Goal: Information Seeking & Learning: Learn about a topic

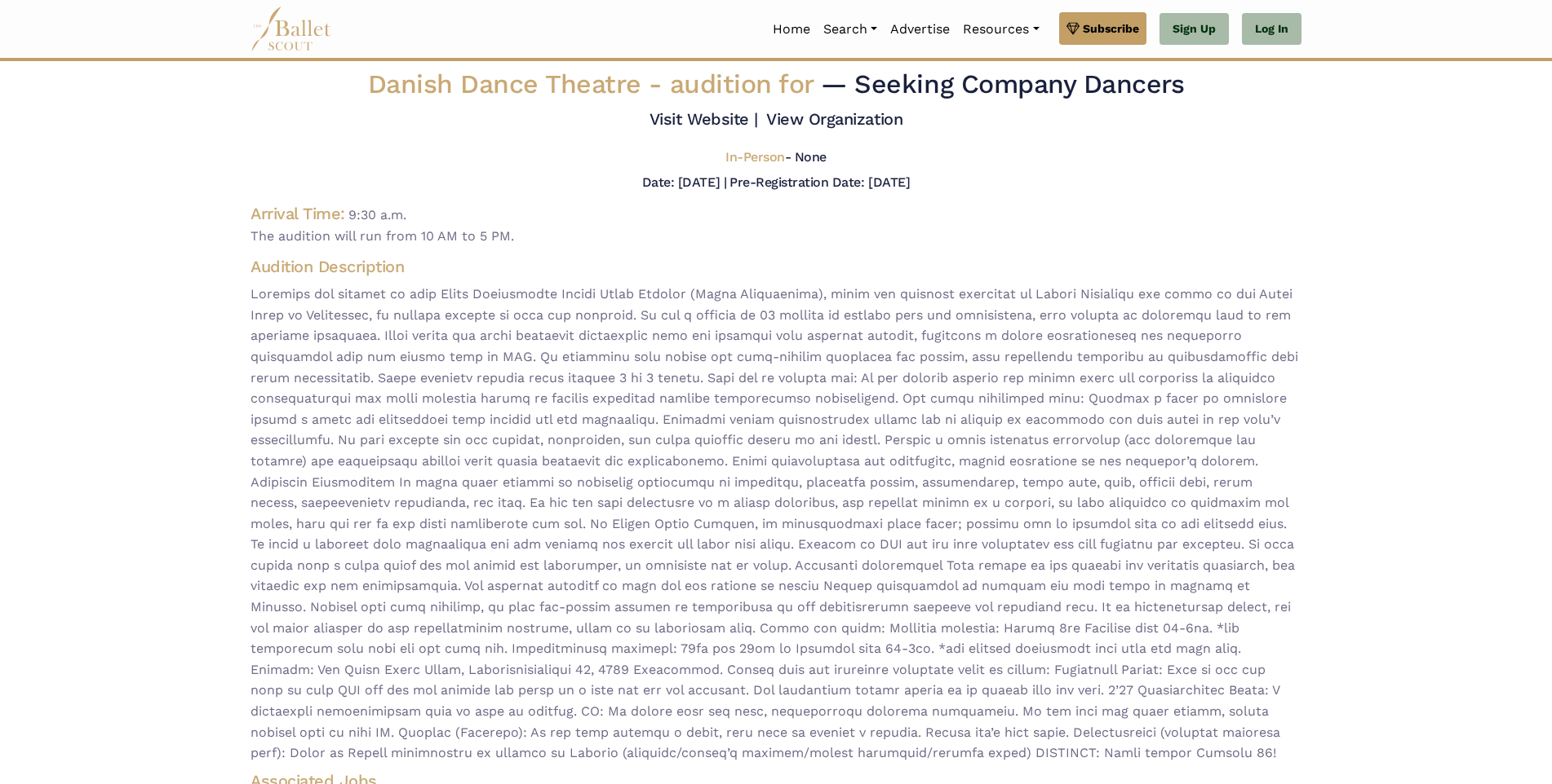
click at [300, 39] on img at bounding box center [290, 29] width 81 height 45
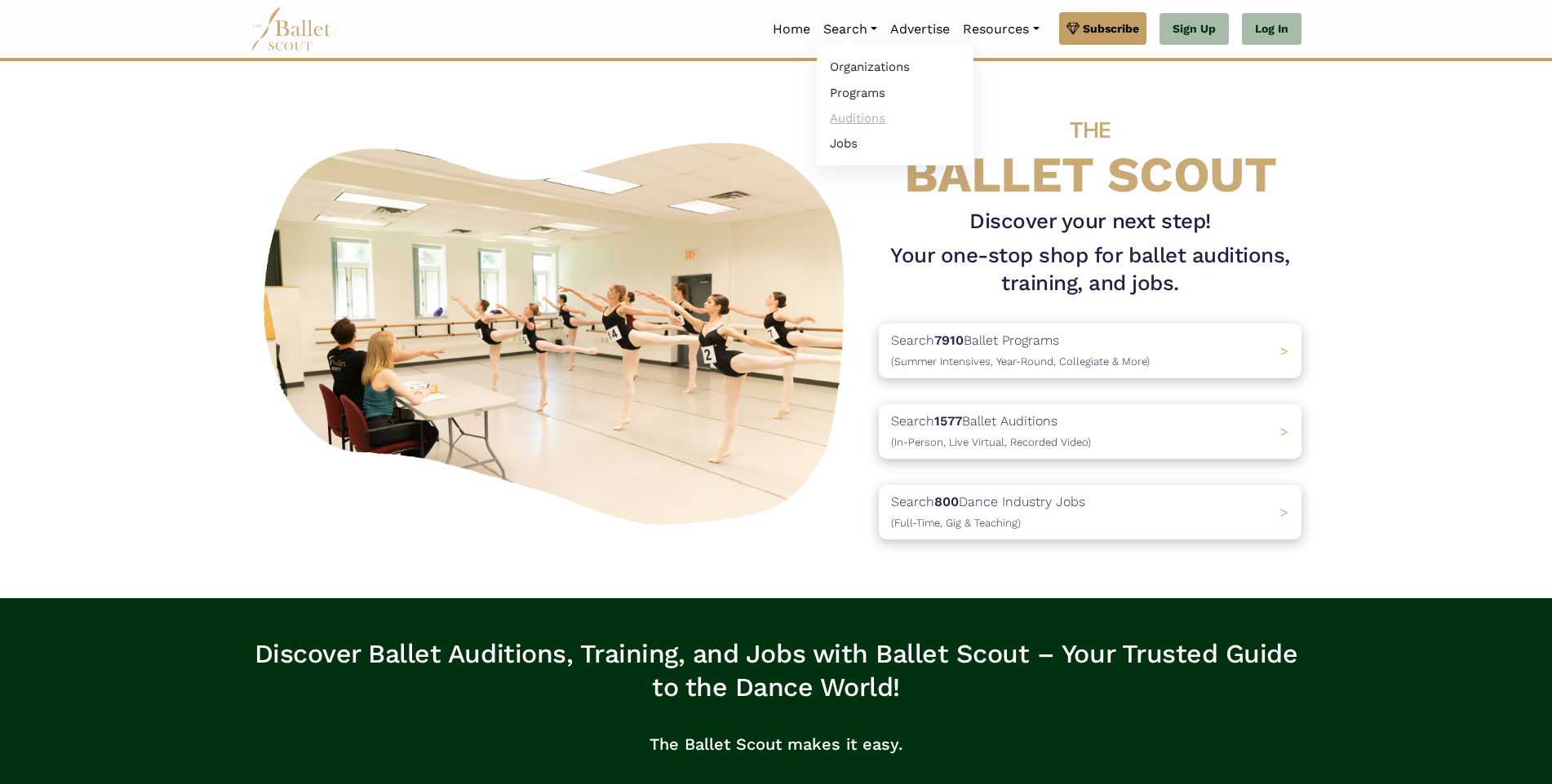
click at [849, 118] on link "Auditions" at bounding box center [895, 118] width 157 height 25
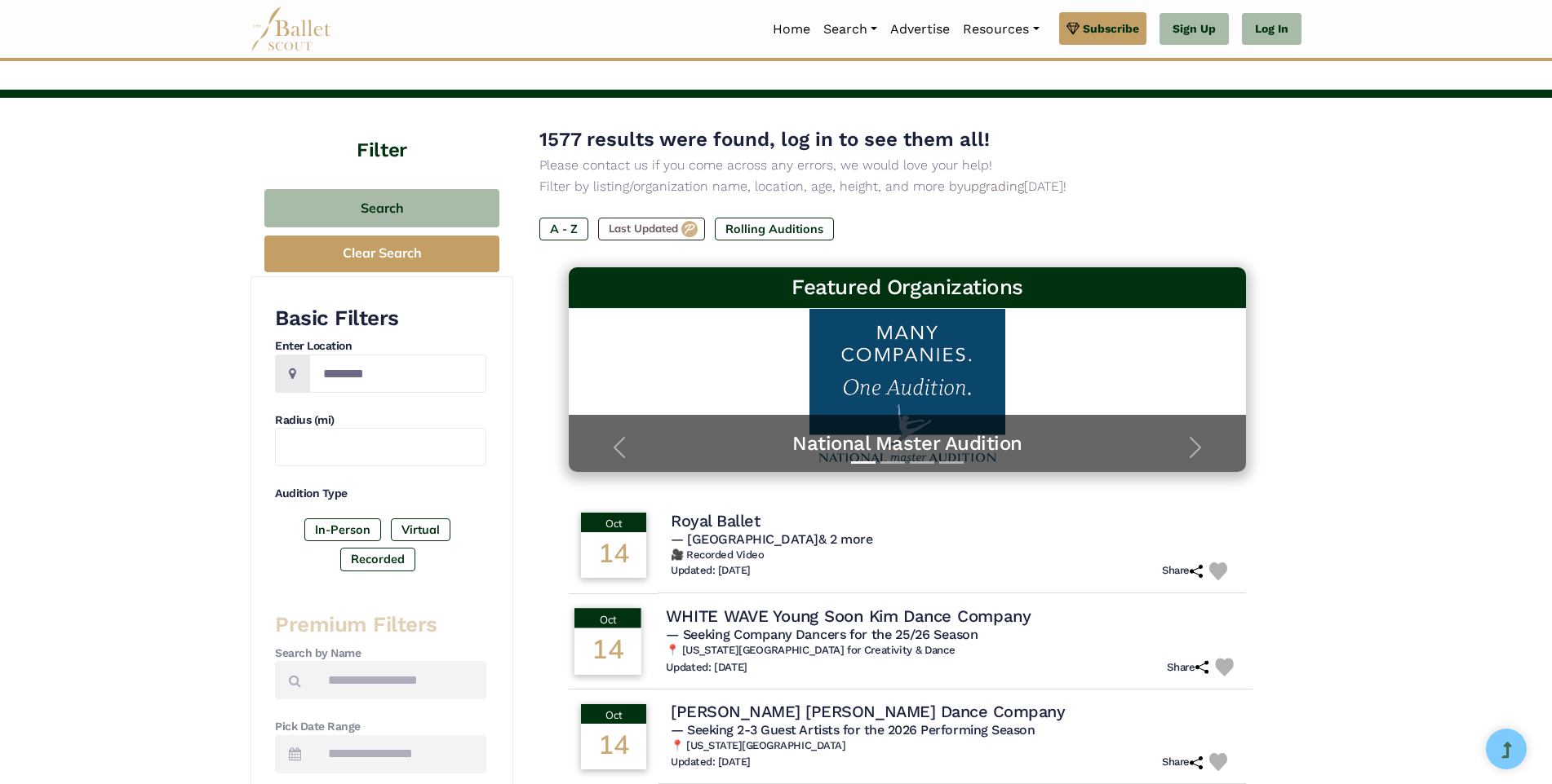
scroll to position [81, 0]
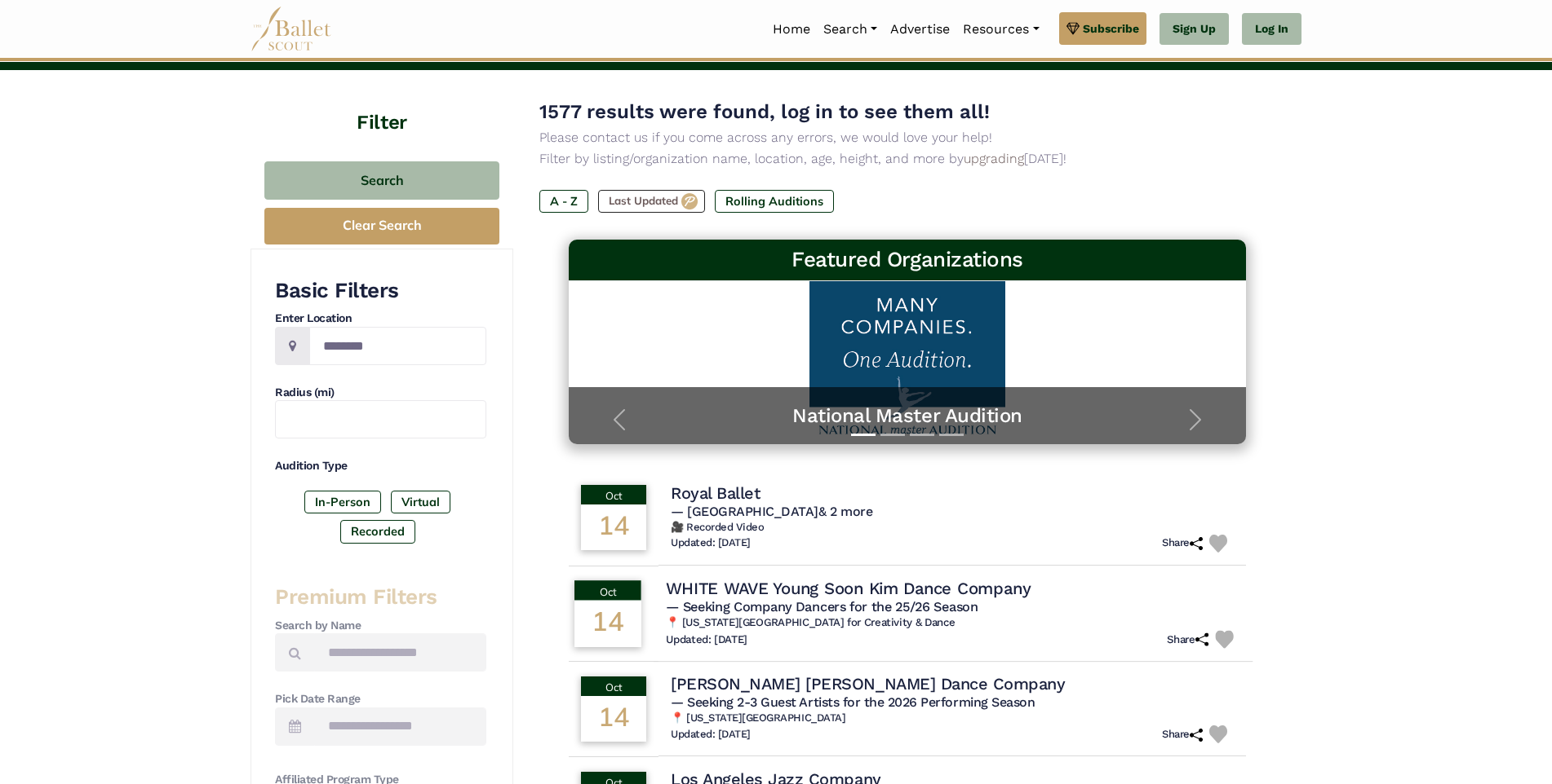
click at [797, 584] on h4 "WHITE WAVE Young Soon Kim Dance Company" at bounding box center [848, 588] width 365 height 22
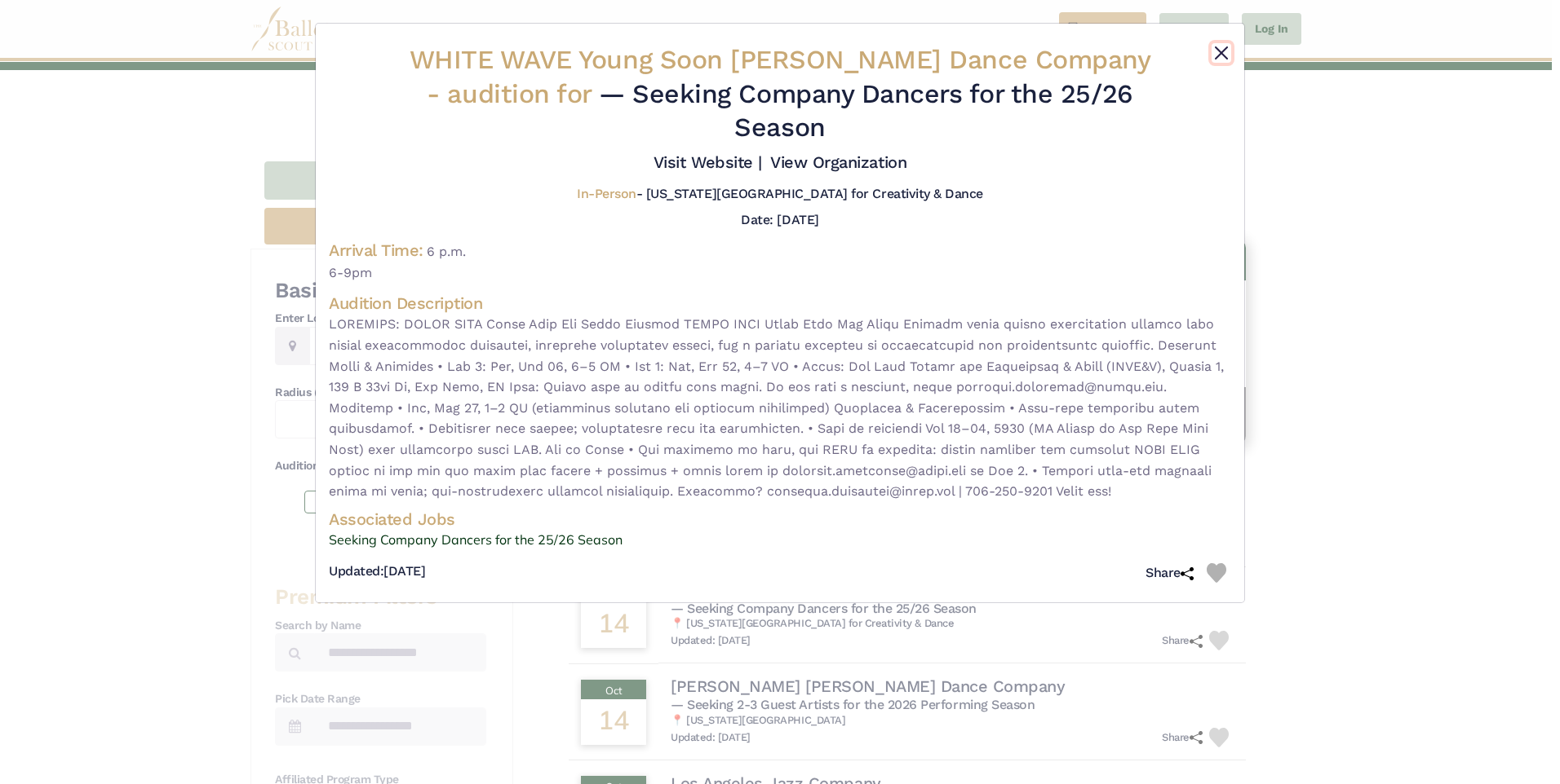
click at [1222, 59] on button "Close" at bounding box center [1222, 53] width 20 height 20
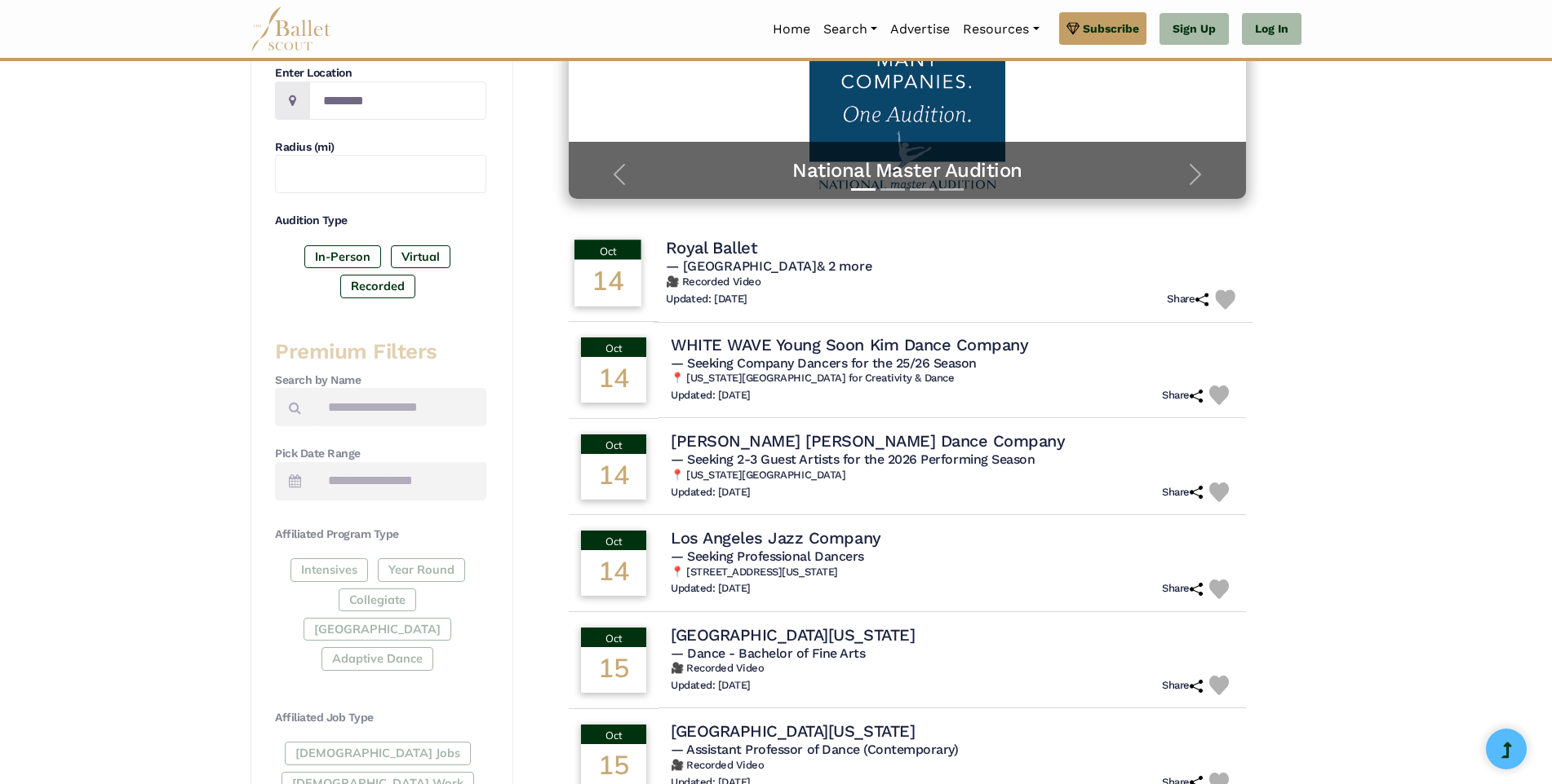
scroll to position [0, 0]
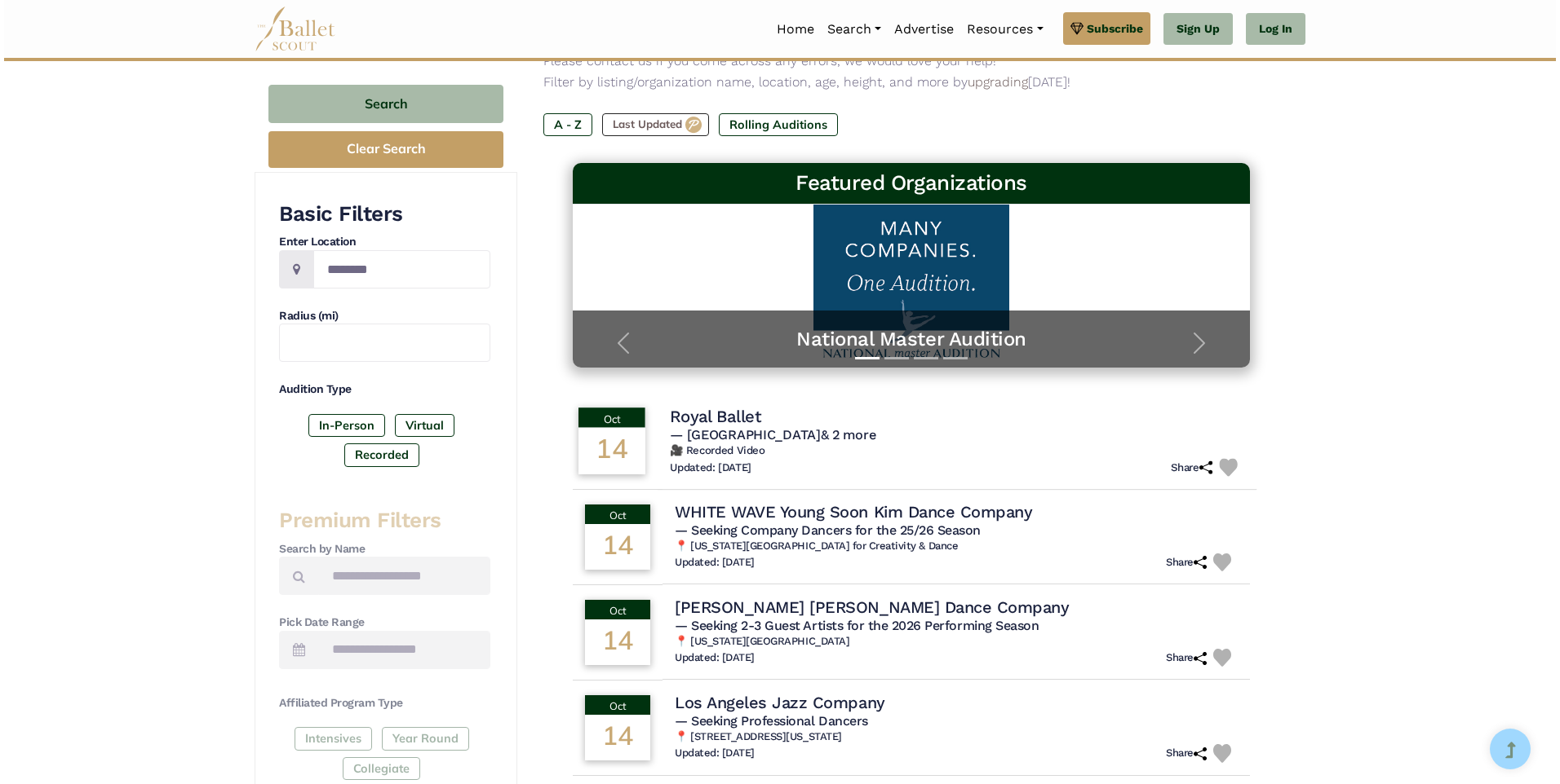
scroll to position [163, 0]
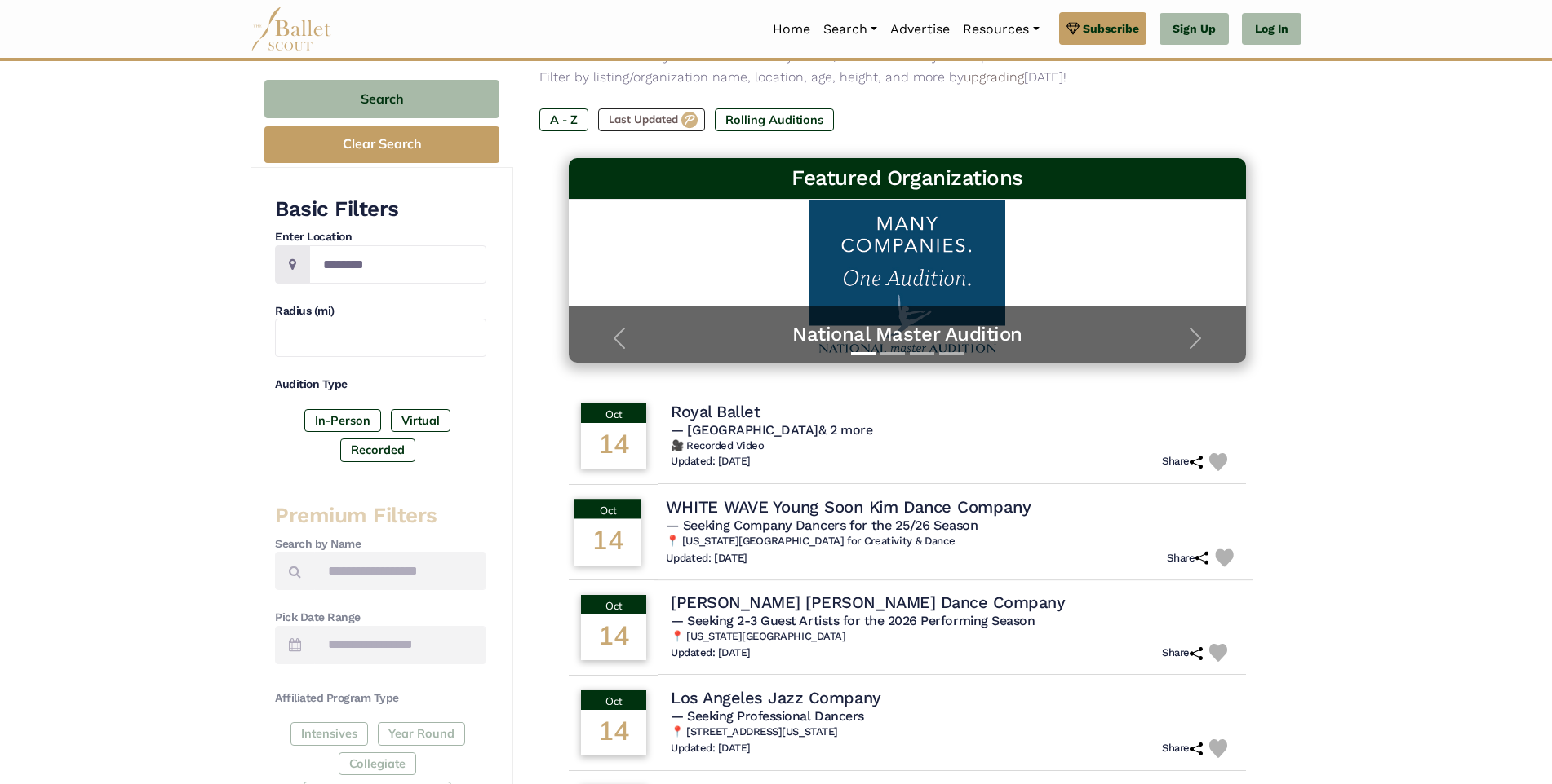
click at [733, 508] on h4 "WHITE WAVE Young Soon Kim Dance Company" at bounding box center [848, 507] width 365 height 22
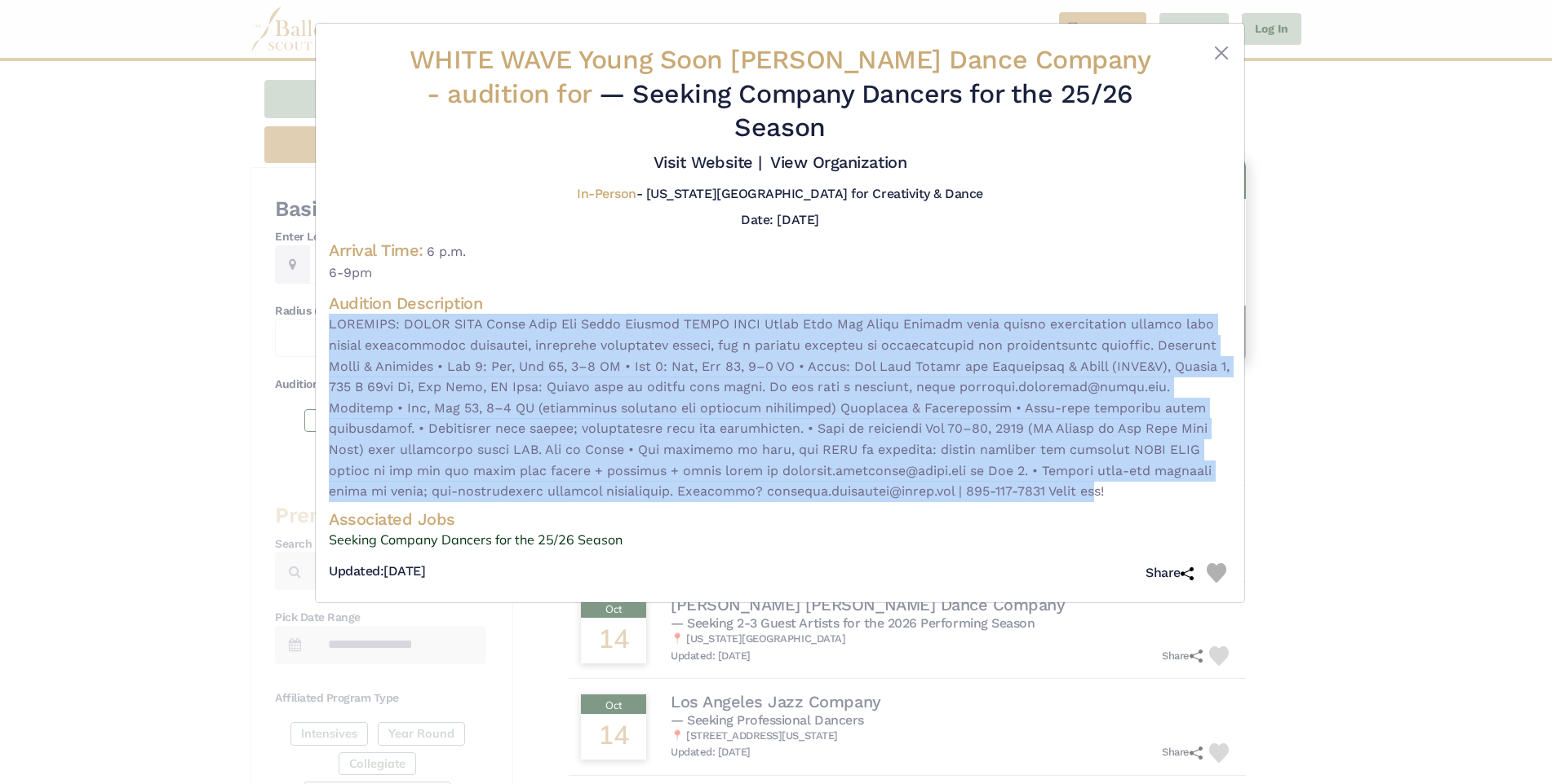
drag, startPoint x: 336, startPoint y: 295, endPoint x: 1025, endPoint y: 463, distance: 709.2
click at [1025, 463] on span at bounding box center [780, 407] width 902 height 187
copy span "AUDITION: WHITE WAVE Young Soon Kim Dance Company WHITE WAVE Young Soon Kim Dan…"
